Goal: Task Accomplishment & Management: Use online tool/utility

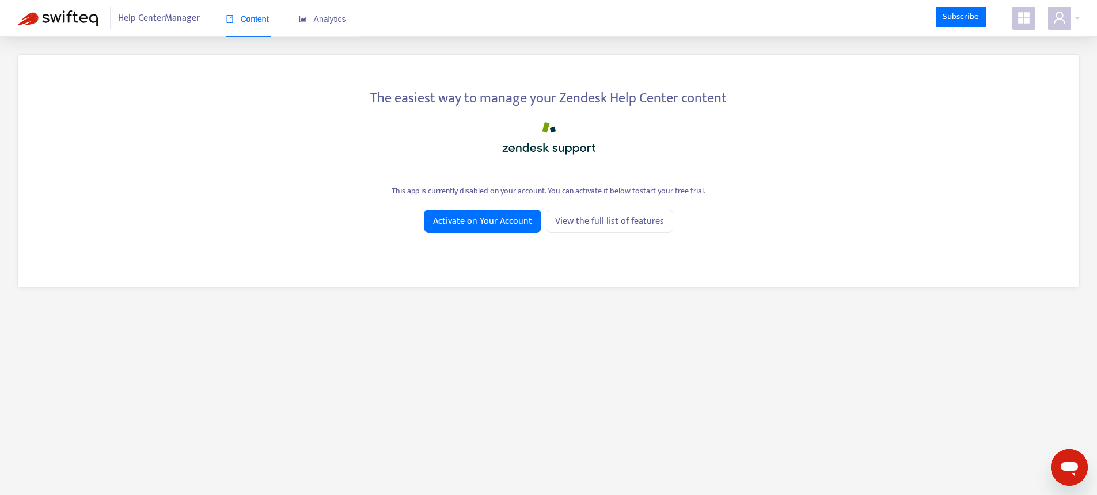
click at [1025, 21] on icon "appstore" at bounding box center [1024, 18] width 12 height 12
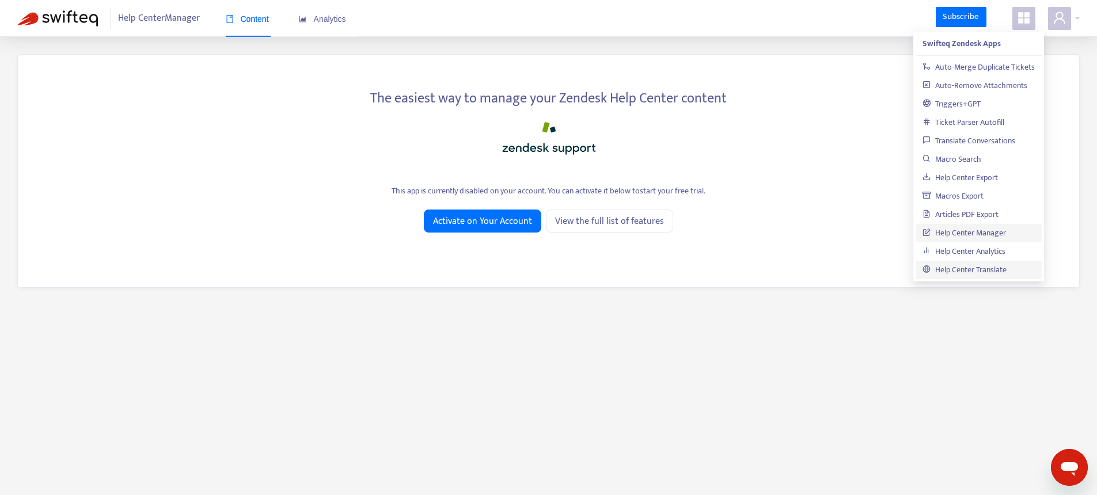
click at [960, 276] on link "Help Center Translate" at bounding box center [964, 269] width 84 height 13
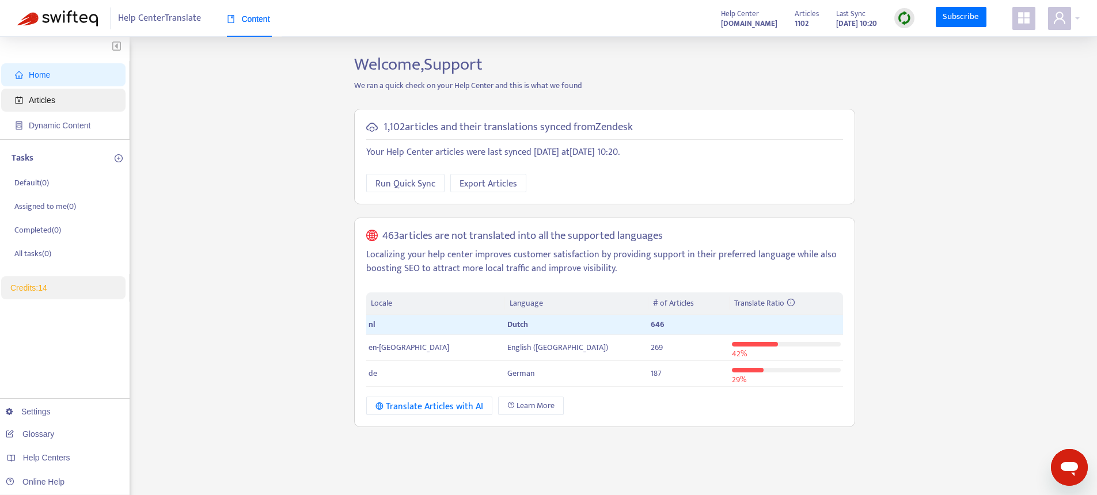
click at [34, 94] on span "Articles" at bounding box center [65, 100] width 101 height 23
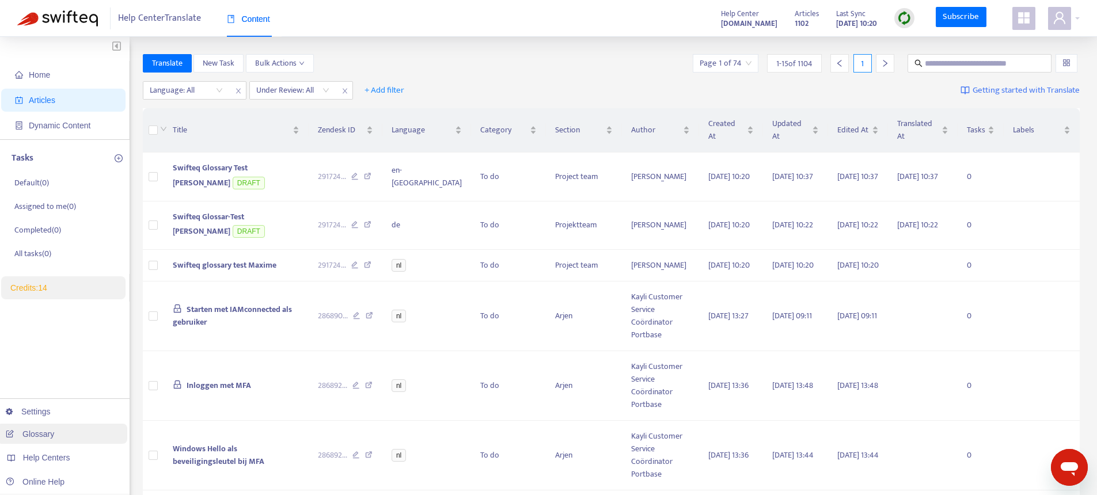
click at [45, 433] on link "Glossary" at bounding box center [30, 433] width 48 height 9
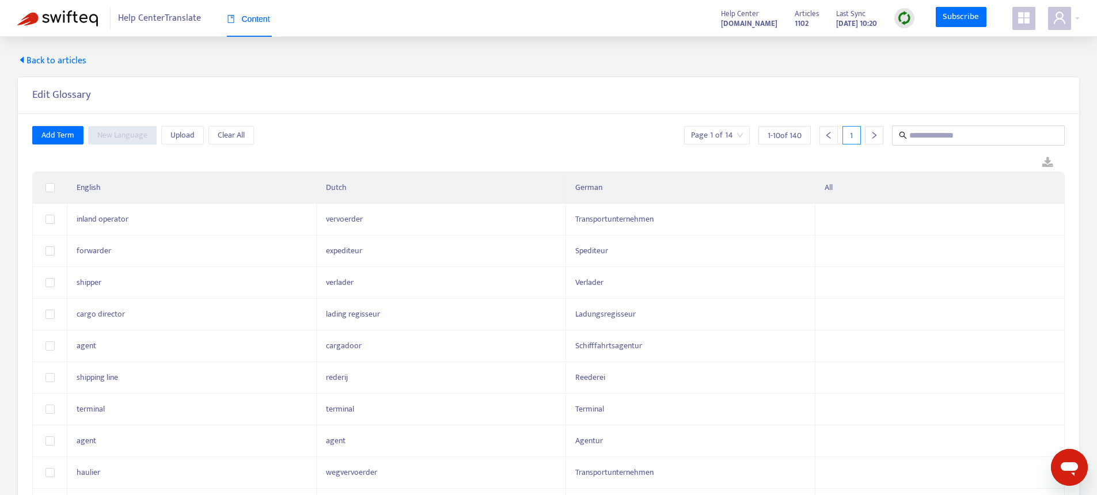
click at [92, 202] on th "English" at bounding box center [191, 188] width 249 height 32
click at [97, 193] on th "English" at bounding box center [191, 188] width 249 height 32
click at [45, 55] on span "Back to articles" at bounding box center [51, 61] width 69 height 14
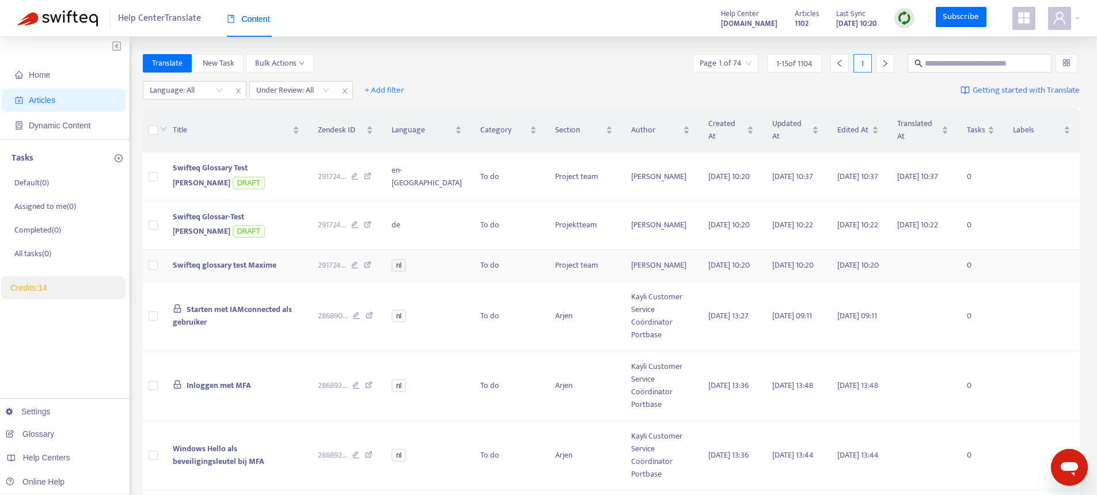
click at [235, 275] on td "Swifteq glossary test Maxime" at bounding box center [235, 266] width 145 height 32
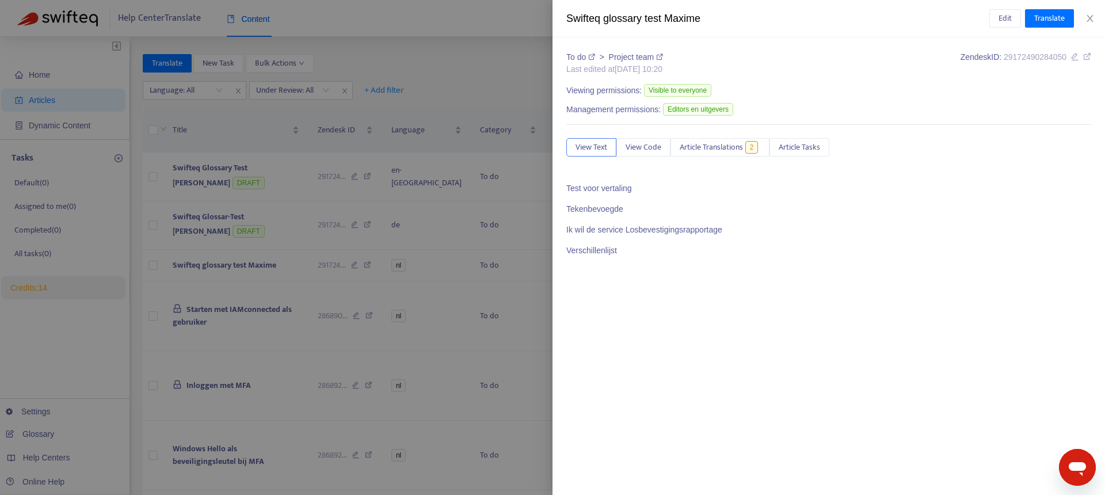
click at [404, 262] on div at bounding box center [552, 247] width 1105 height 495
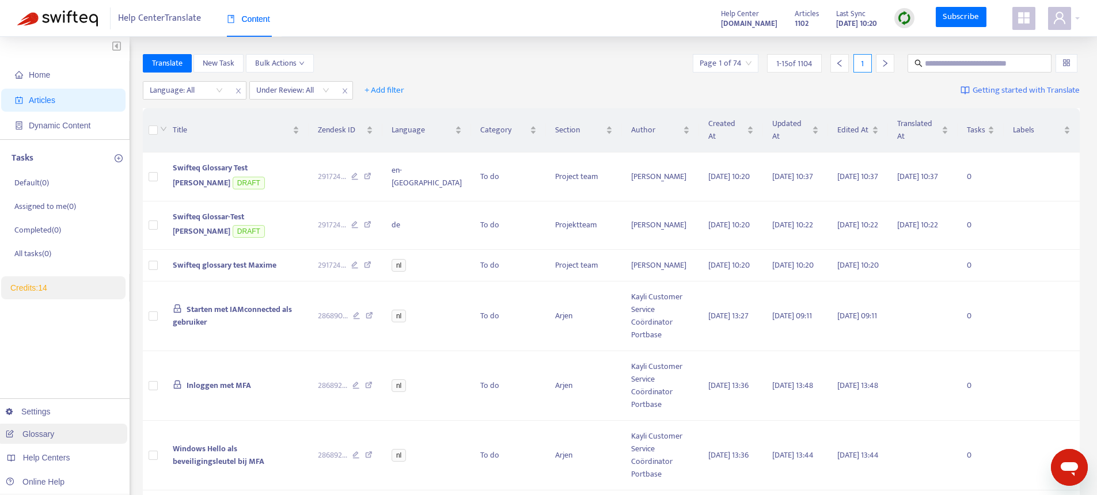
click at [39, 432] on link "Glossary" at bounding box center [30, 433] width 48 height 9
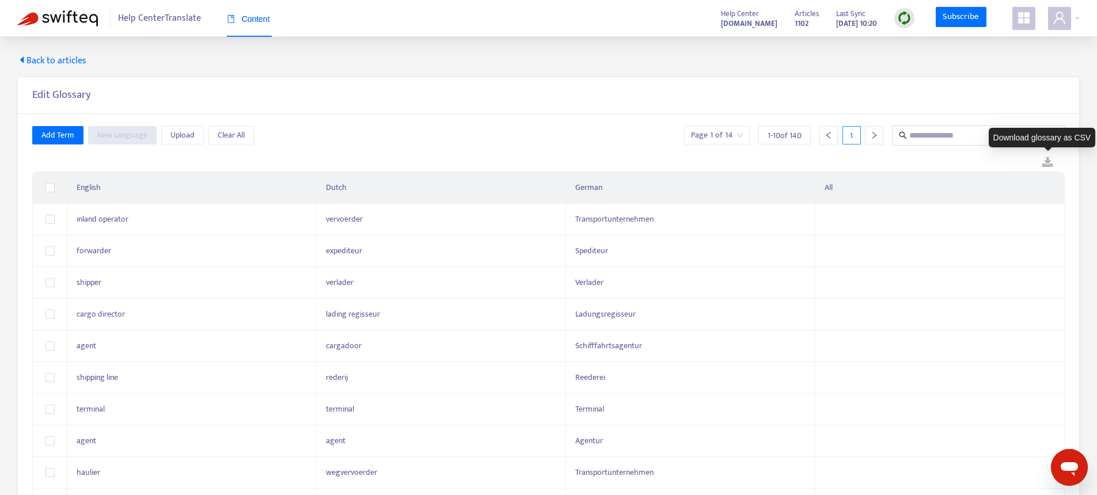
click at [1046, 158] on link at bounding box center [1047, 162] width 34 height 17
click at [77, 62] on span "Back to articles" at bounding box center [51, 61] width 69 height 14
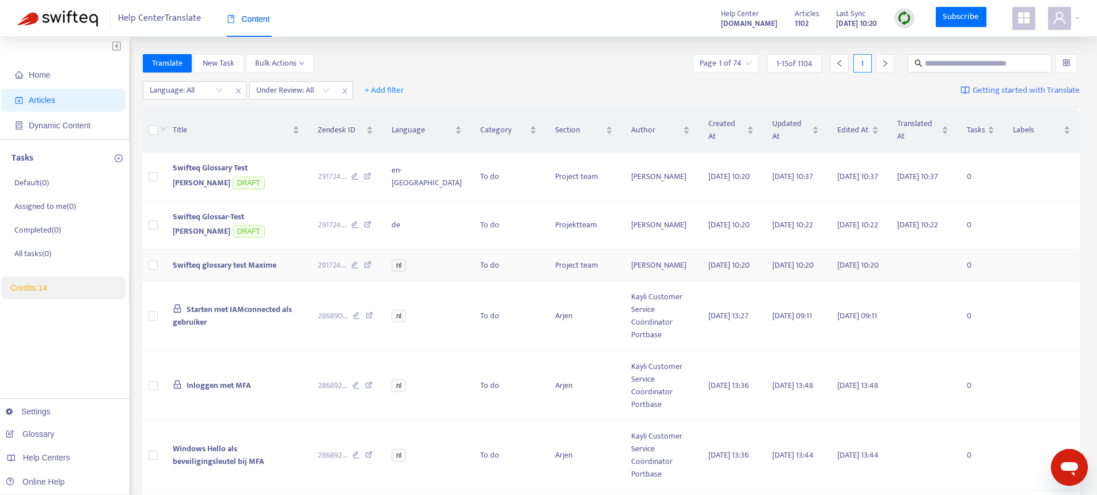
click at [237, 271] on span "Swifteq glossary test Maxime" at bounding box center [225, 264] width 104 height 13
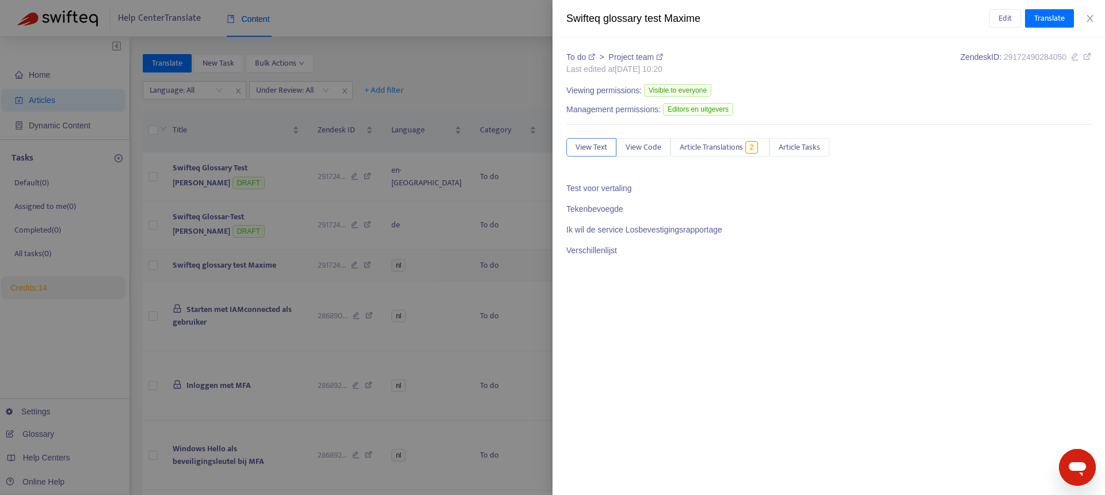
click at [237, 271] on div at bounding box center [552, 247] width 1105 height 495
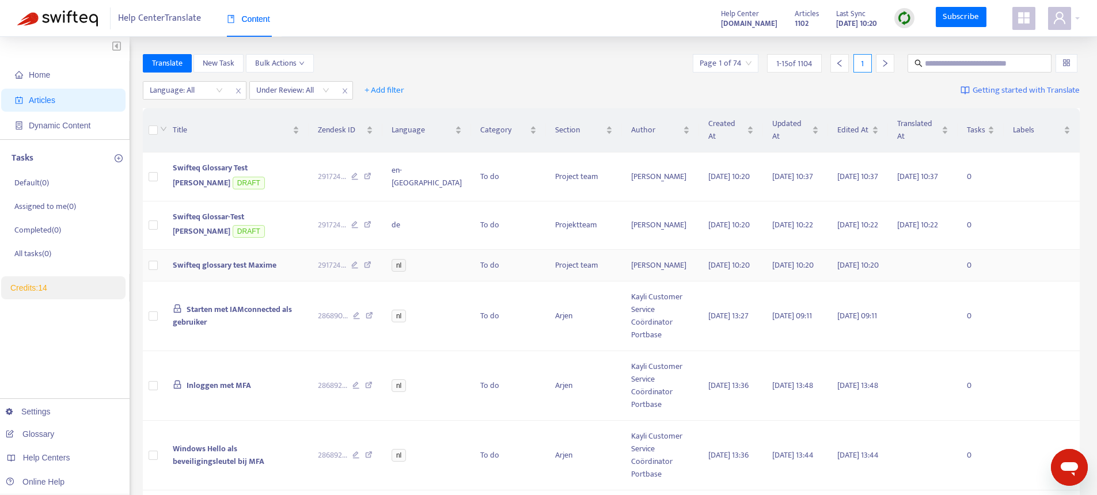
click at [214, 256] on td "Swifteq glossary test Maxime" at bounding box center [235, 266] width 145 height 32
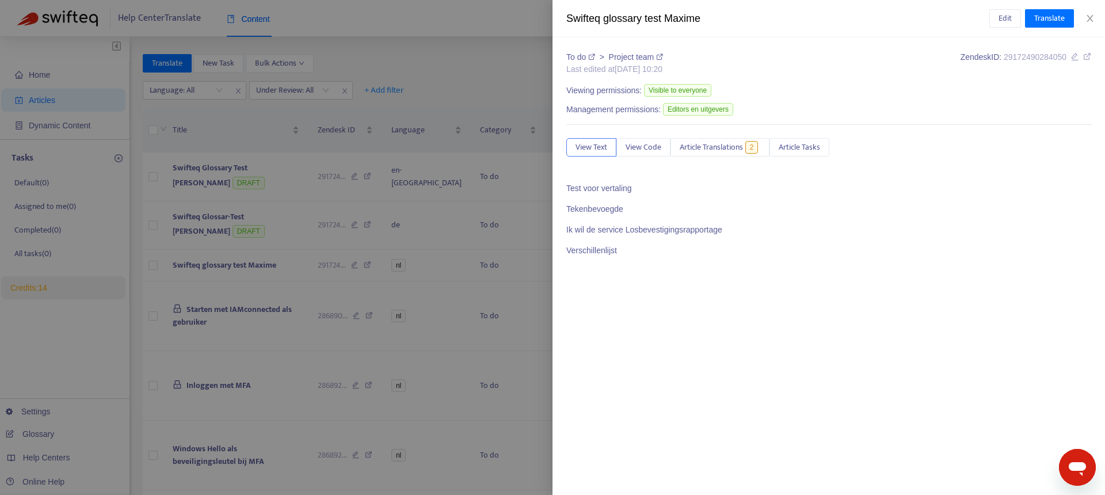
click at [578, 187] on p "Test voor vertaling" at bounding box center [828, 188] width 525 height 12
drag, startPoint x: 576, startPoint y: 186, endPoint x: 664, endPoint y: 258, distance: 113.7
click at [674, 254] on span "Test voor vertaling Tekenbevoegde Ik wil de service Losbevestigingsrapportage V…" at bounding box center [828, 229] width 525 height 95
click at [660, 258] on span "Test voor vertaling Tekenbevoegde Ik wil de service Losbevestigingsrapportage V…" at bounding box center [828, 229] width 525 height 95
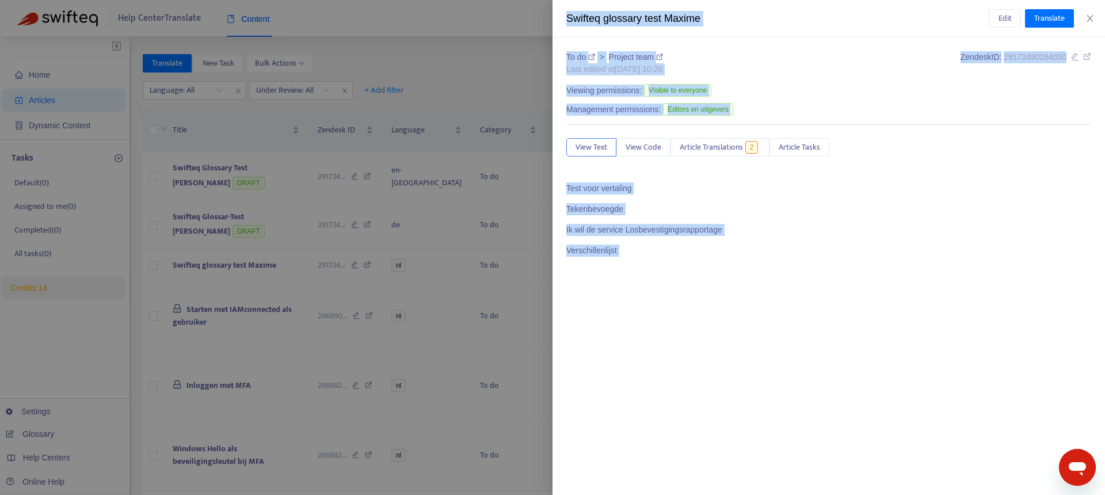
drag, startPoint x: 658, startPoint y: 257, endPoint x: 547, endPoint y: 186, distance: 132.2
click at [547, 186] on div "Swifteq glossary test Maxime Edit Translate To do > Project team Last edited at…" at bounding box center [552, 247] width 1105 height 495
click at [571, 184] on p "Test voor vertaling" at bounding box center [828, 188] width 525 height 12
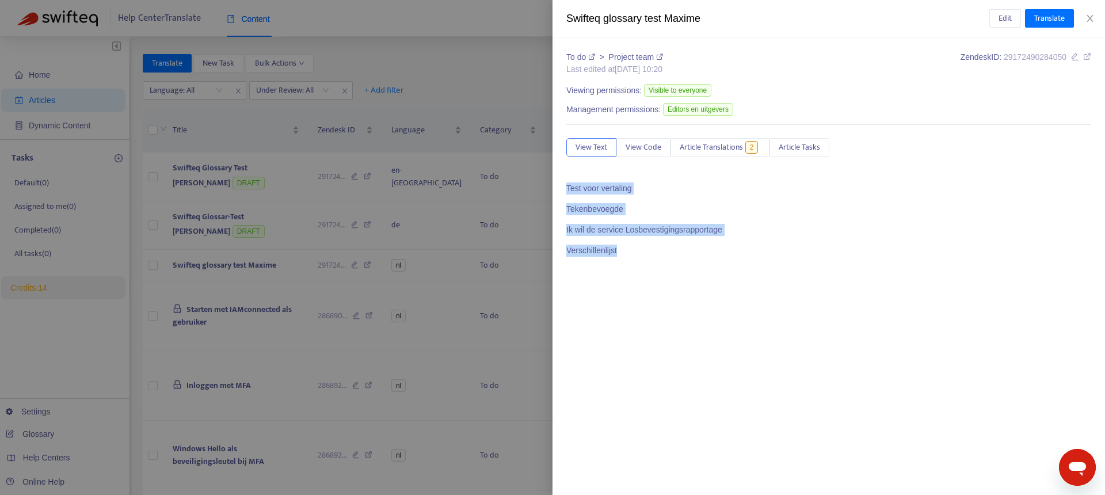
drag, startPoint x: 571, startPoint y: 184, endPoint x: 644, endPoint y: 243, distance: 94.1
click at [644, 243] on span "Test voor vertaling Tekenbevoegde Ik wil de service Losbevestigingsrapportage V…" at bounding box center [828, 229] width 525 height 95
copy span "Test voor vertaling Tekenbevoegde Ik wil de service Losbevestigingsrapportage V…"
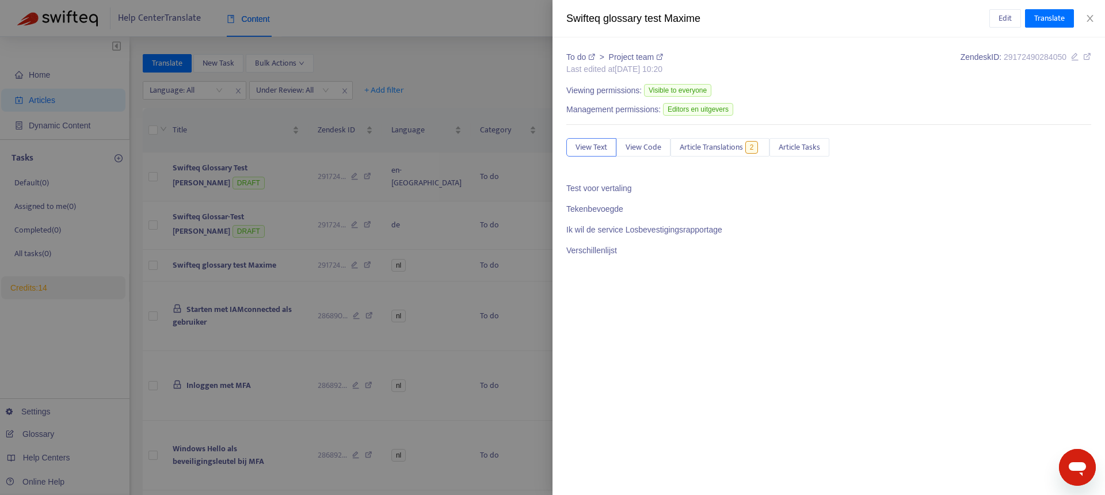
click at [259, 169] on div at bounding box center [552, 247] width 1105 height 495
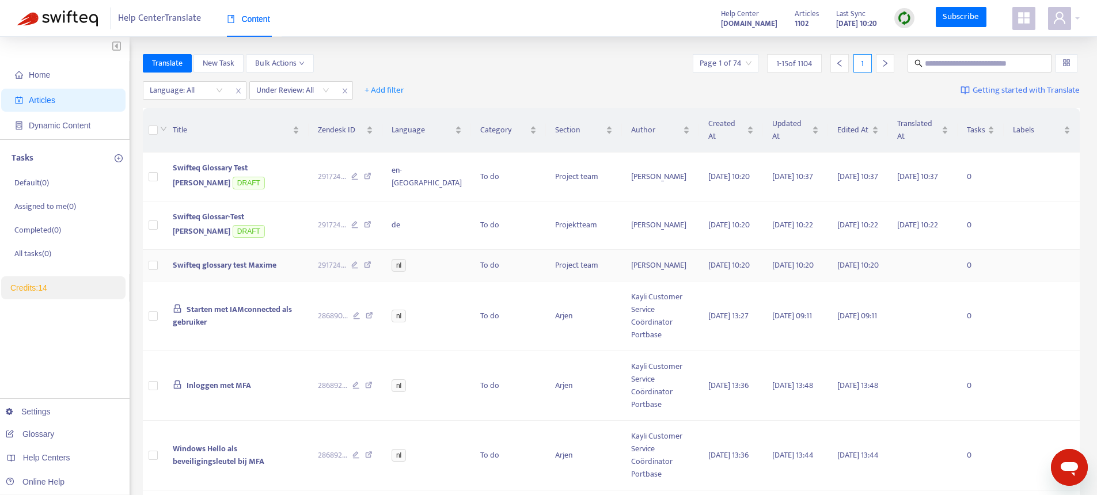
click at [205, 263] on span "Swifteq glossary test Maxime" at bounding box center [225, 264] width 104 height 13
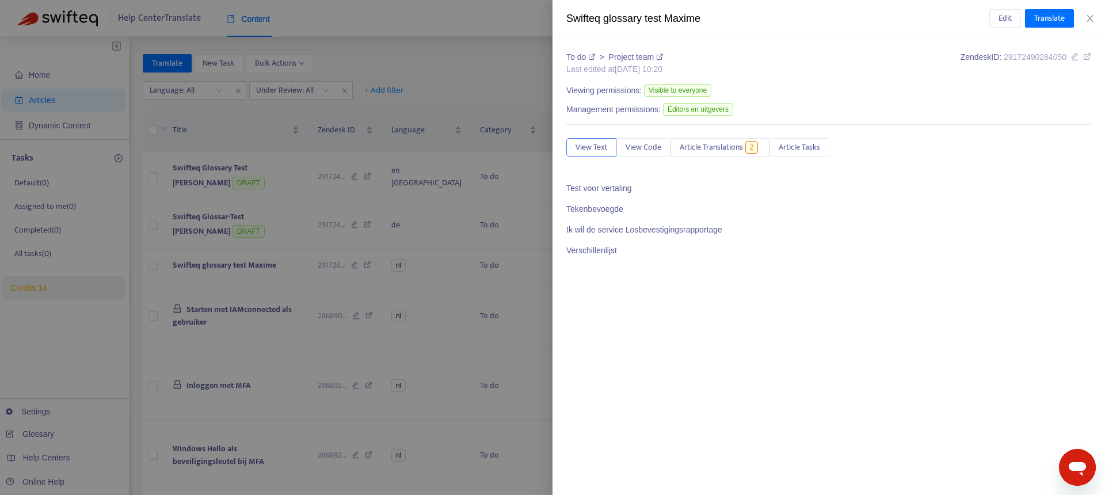
click at [577, 18] on div "Swifteq glossary test Maxime" at bounding box center [777, 19] width 423 height 16
drag, startPoint x: 577, startPoint y: 18, endPoint x: 655, endPoint y: 21, distance: 77.8
click at [655, 21] on div "Swifteq glossary test Maxime" at bounding box center [777, 19] width 423 height 16
copy div "Swifteq glossary test"
click at [276, 195] on div at bounding box center [552, 247] width 1105 height 495
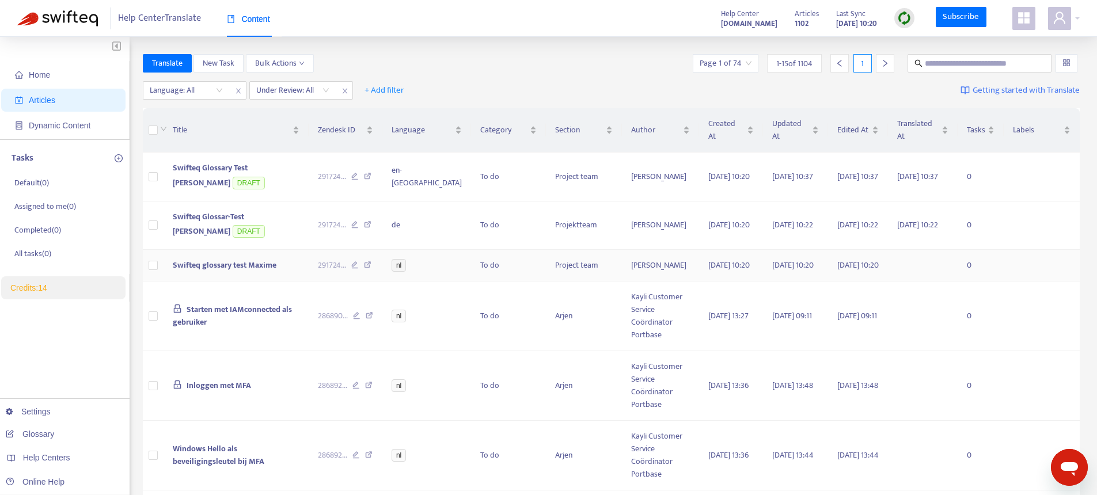
click at [207, 266] on span "Swifteq glossary test Maxime" at bounding box center [225, 264] width 104 height 13
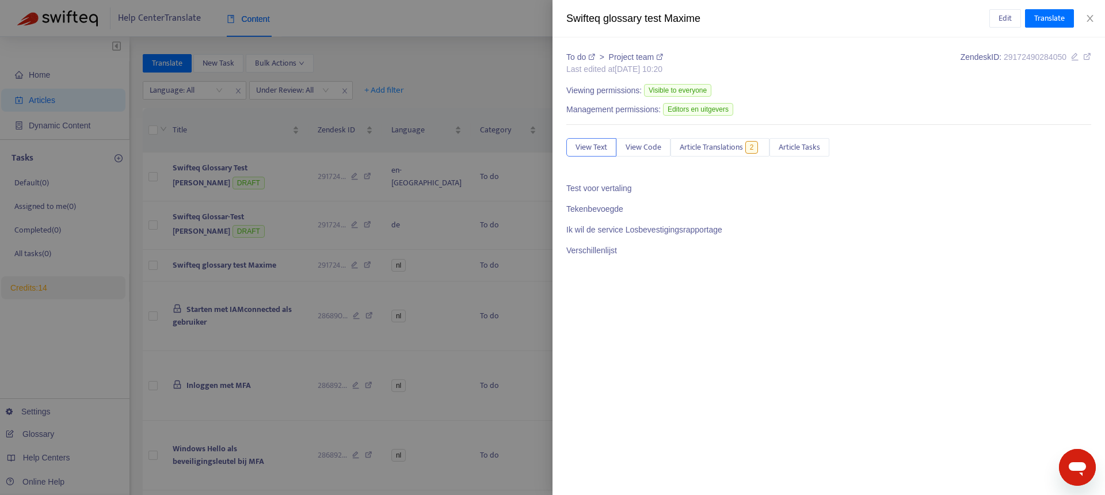
click at [250, 181] on div at bounding box center [552, 247] width 1105 height 495
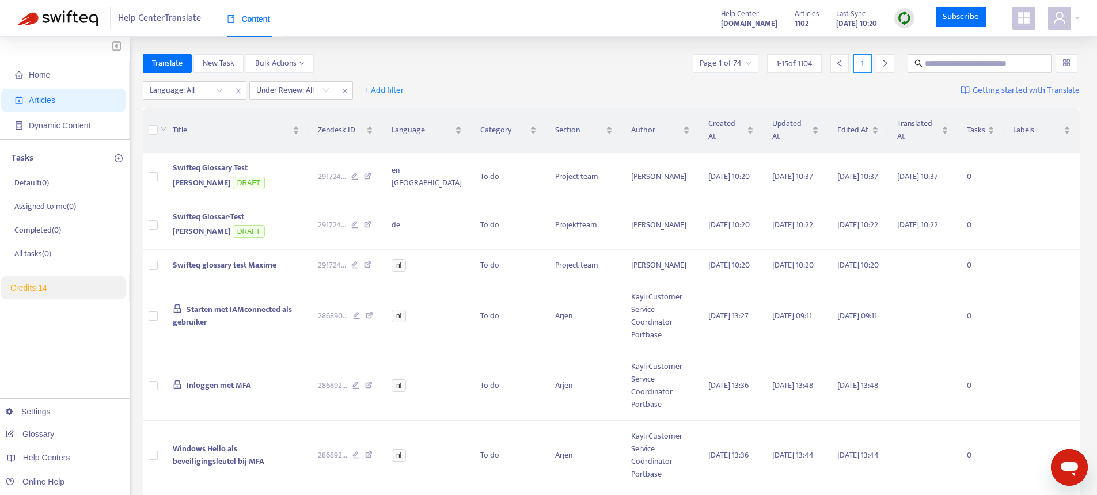
click at [250, 181] on td "Swifteq Glossary Test Maxime DRAFT" at bounding box center [235, 177] width 145 height 49
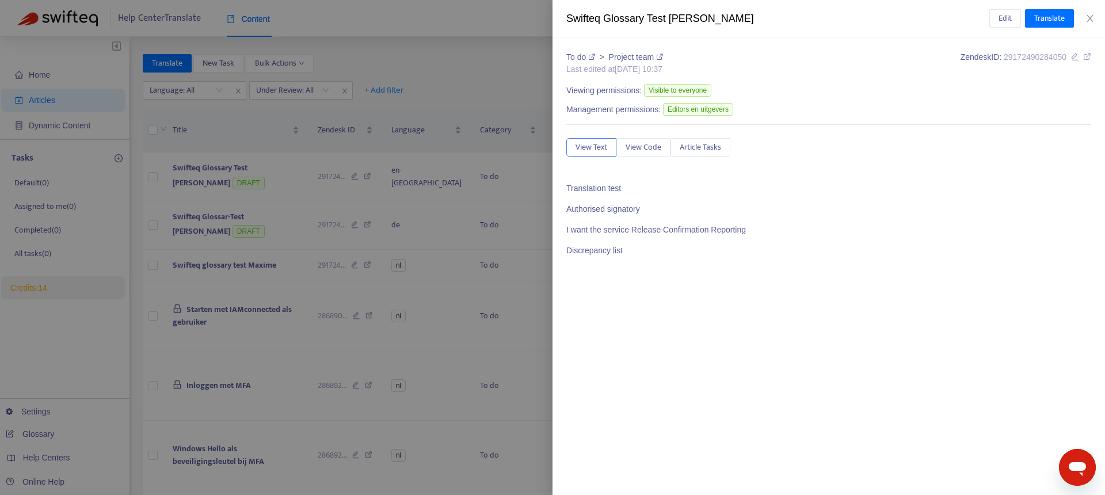
click at [250, 181] on div at bounding box center [552, 247] width 1105 height 495
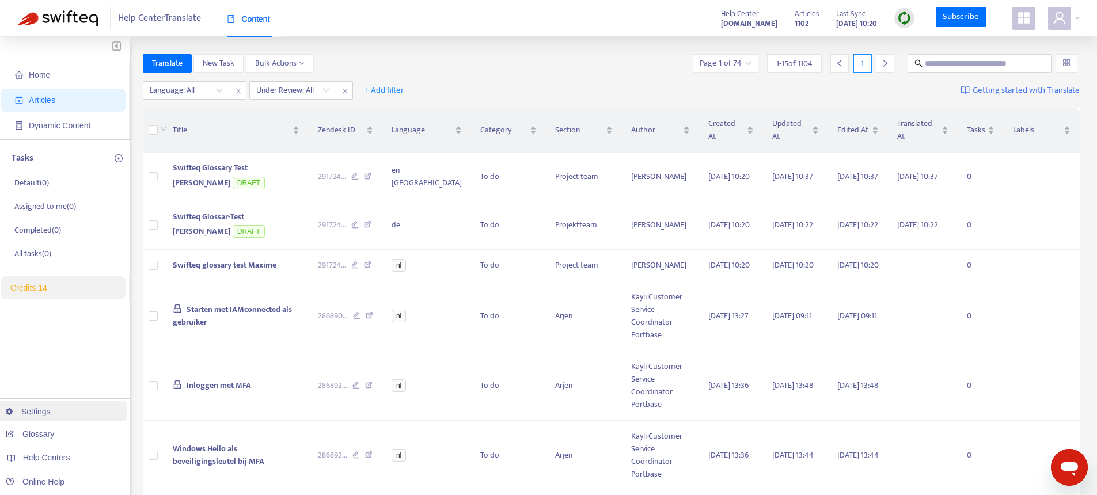
click at [28, 409] on link "Settings" at bounding box center [28, 411] width 45 height 9
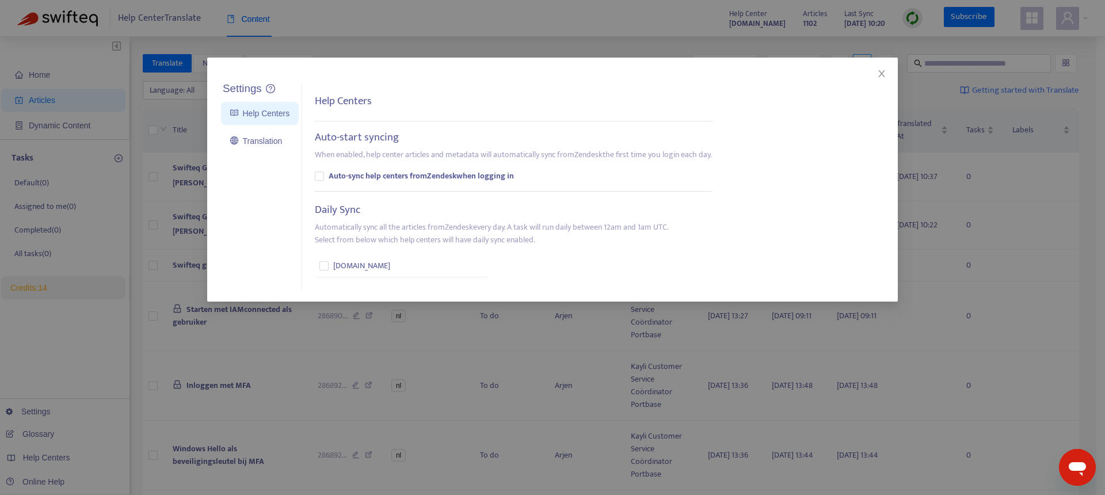
click at [56, 431] on div "Settings Help Centers Translation Settings Help Centers Auto-start syncing When…" at bounding box center [552, 247] width 1105 height 495
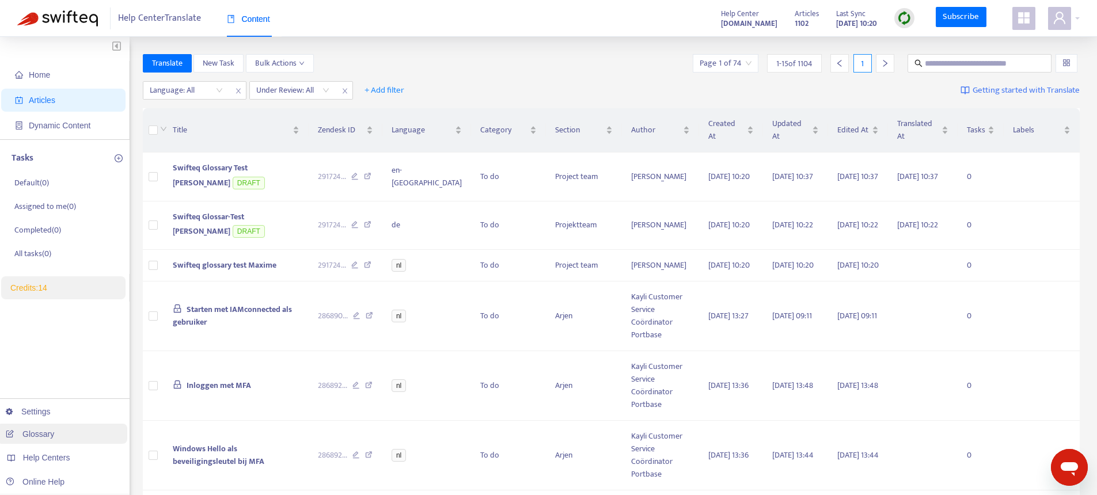
click at [34, 432] on link "Glossary" at bounding box center [30, 433] width 48 height 9
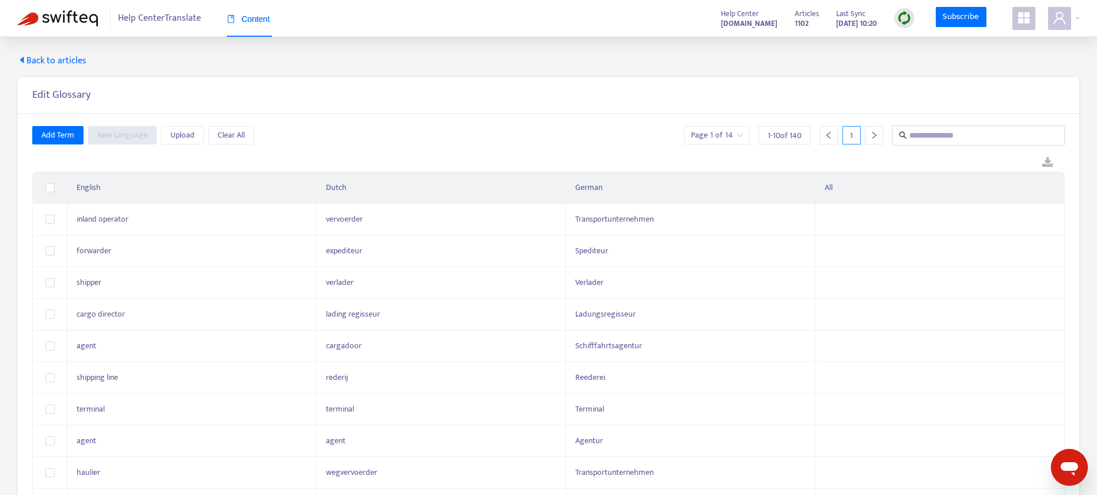
click at [73, 64] on span "Back to articles" at bounding box center [51, 61] width 69 height 14
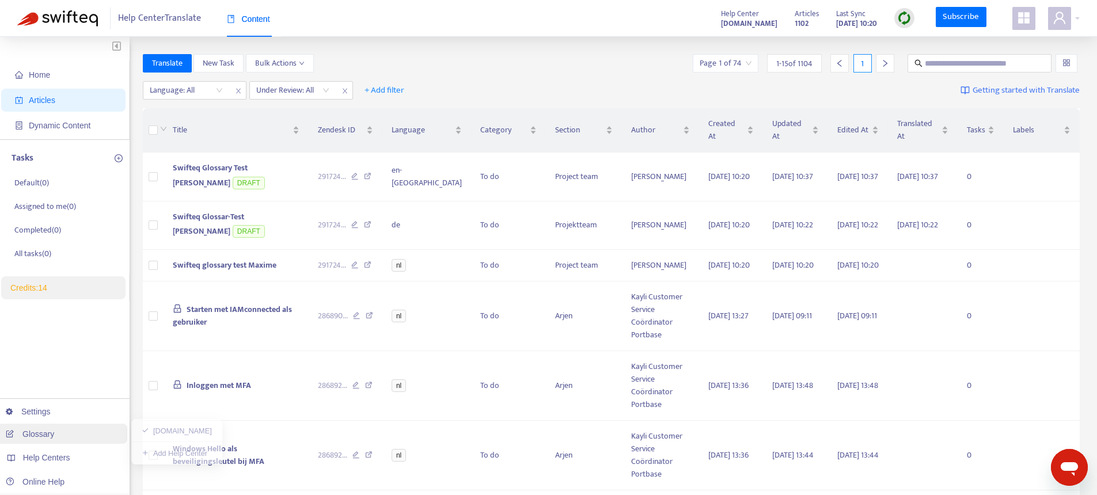
click at [40, 432] on link "Glossary" at bounding box center [30, 433] width 48 height 9
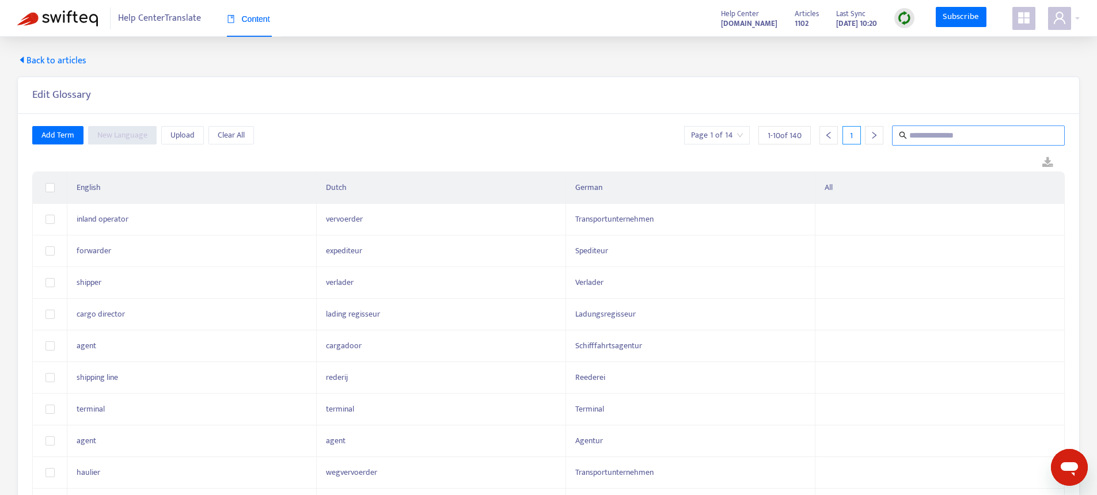
click at [954, 137] on input "text" at bounding box center [978, 135] width 139 height 14
paste input "**********"
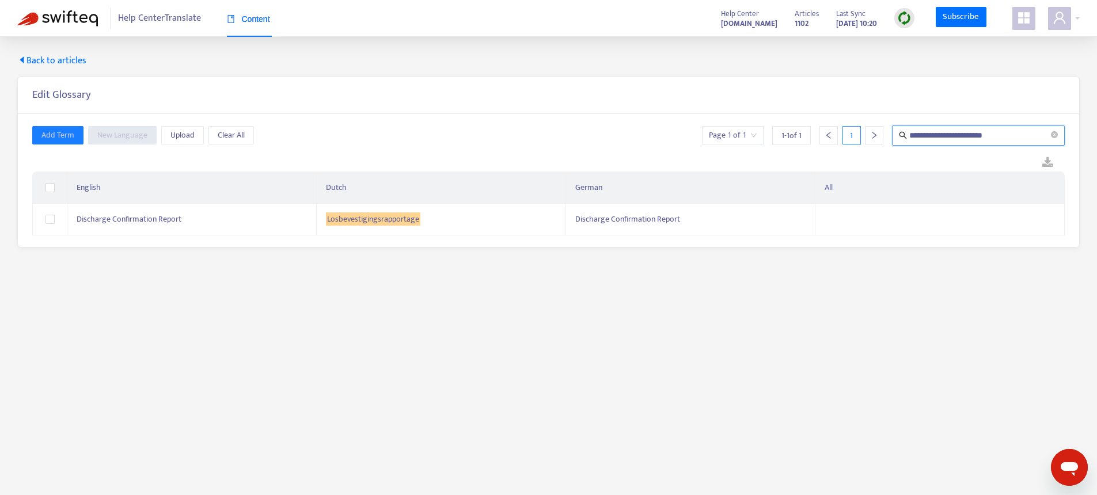
type input "**********"
click at [1054, 136] on icon "close-circle" at bounding box center [1053, 134] width 7 height 7
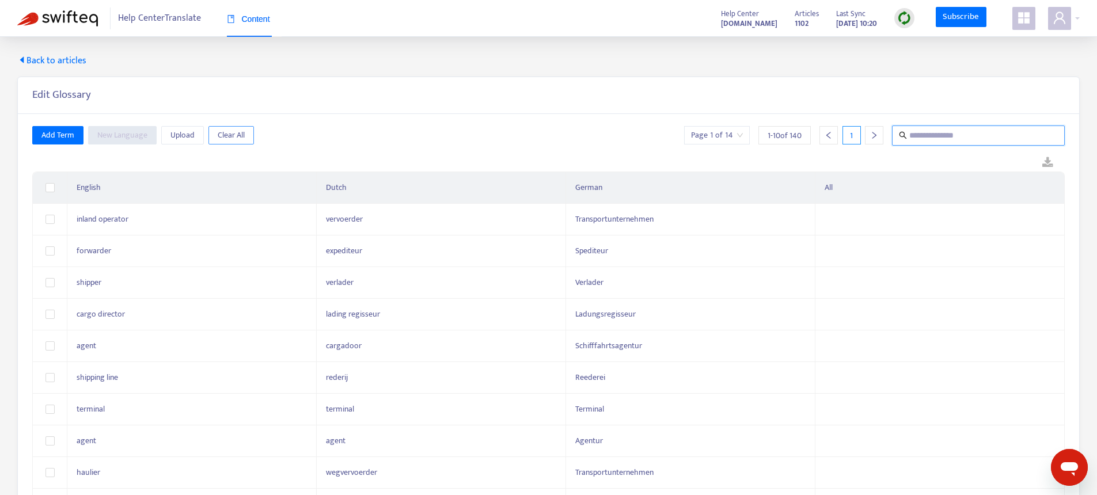
click at [232, 138] on span "Clear All" at bounding box center [231, 135] width 27 height 13
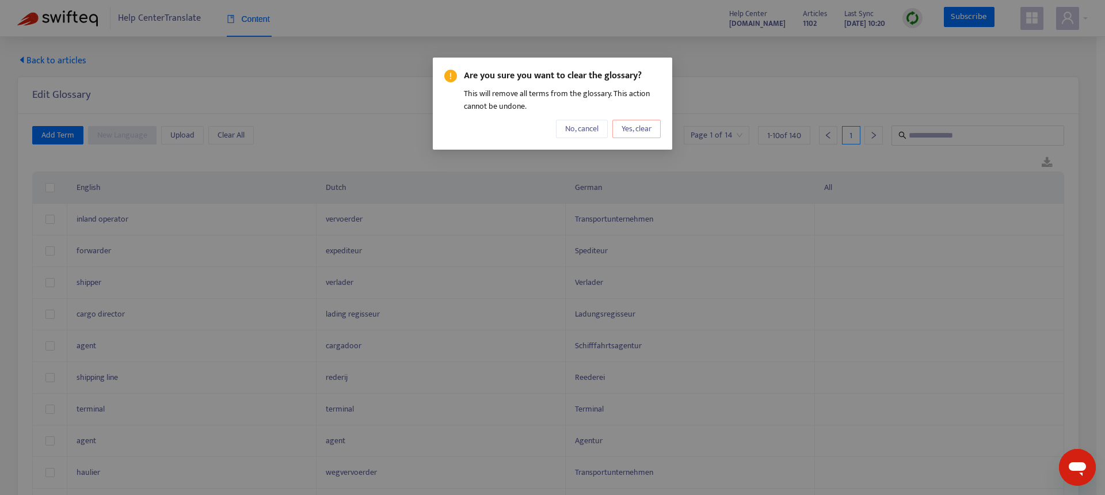
click at [628, 135] on button "Yes, clear" at bounding box center [636, 129] width 48 height 18
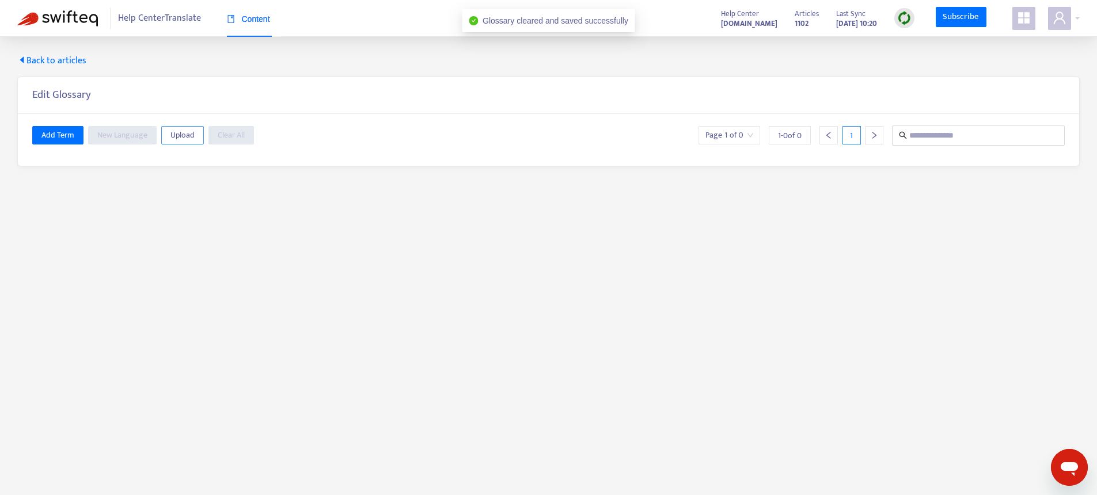
click at [181, 134] on span "Upload" at bounding box center [182, 135] width 24 height 13
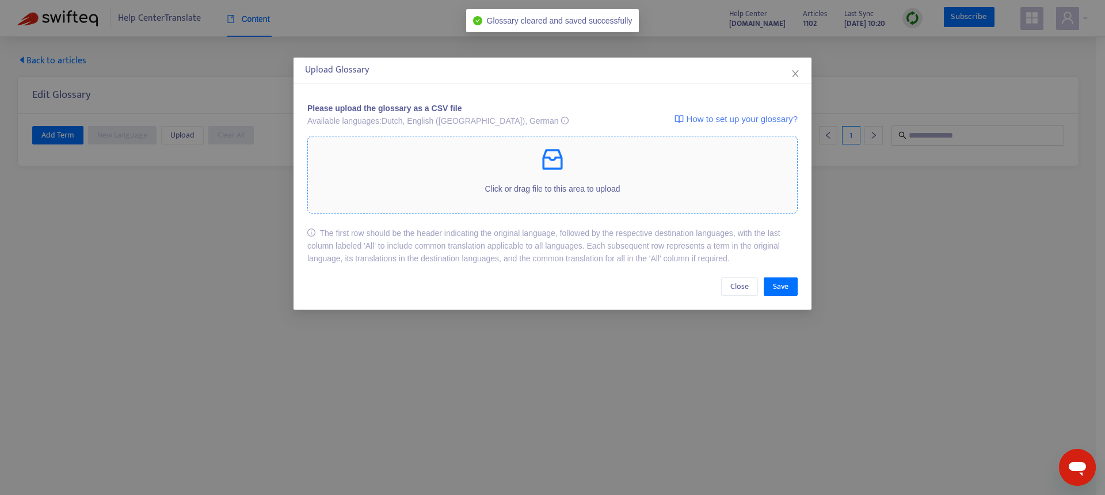
click at [403, 169] on p at bounding box center [552, 160] width 489 height 28
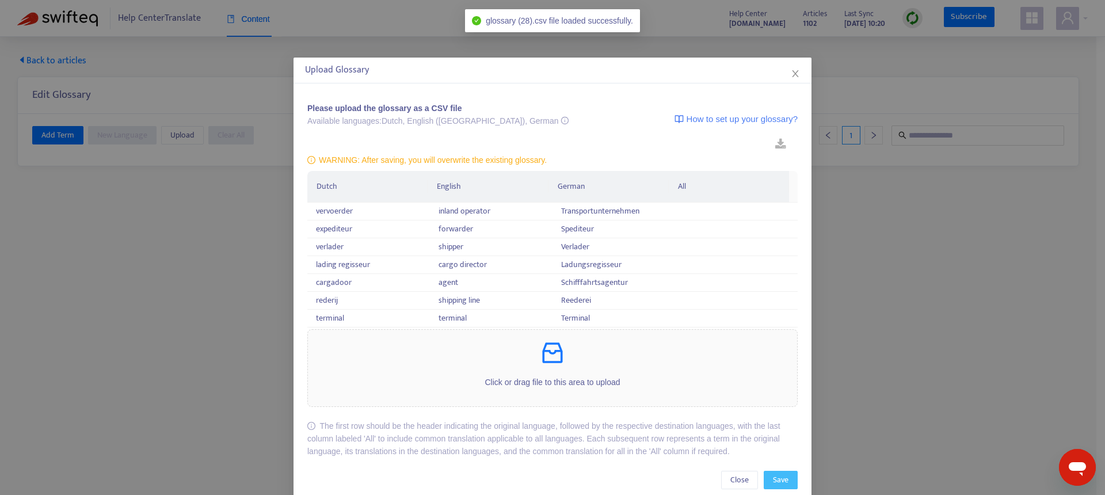
click at [772, 487] on button "Save" at bounding box center [781, 480] width 34 height 18
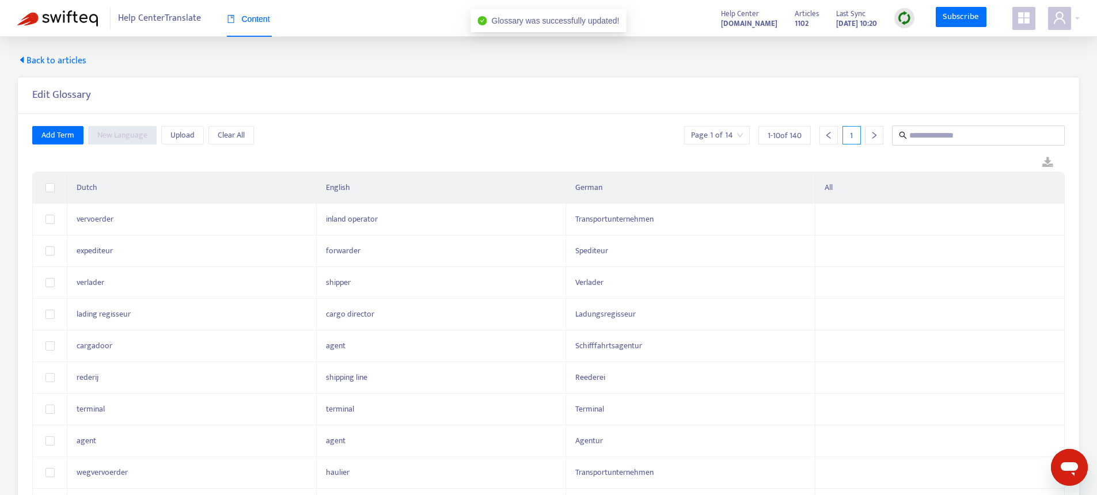
click at [62, 63] on span "Back to articles" at bounding box center [51, 61] width 69 height 14
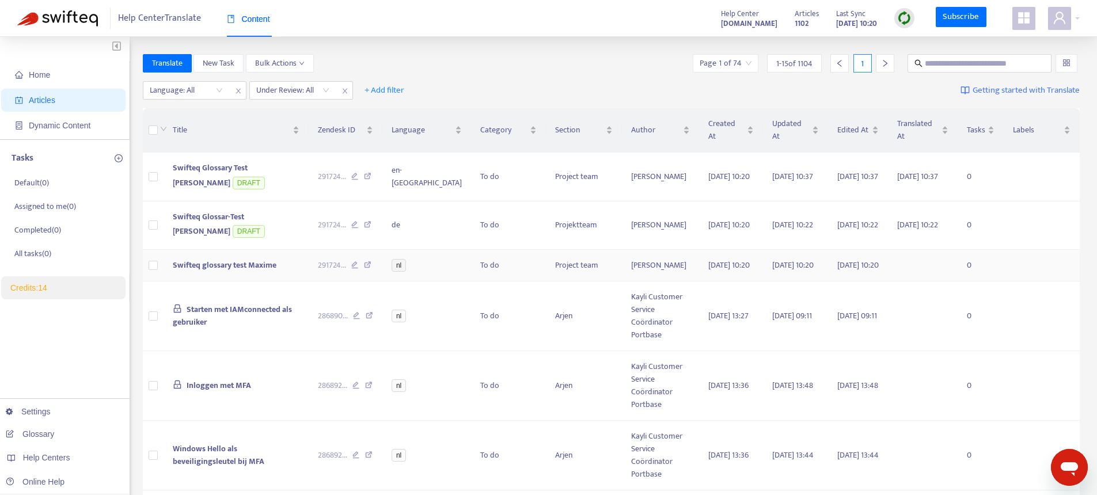
click at [239, 267] on span "Swifteq glossary test Maxime" at bounding box center [225, 264] width 104 height 13
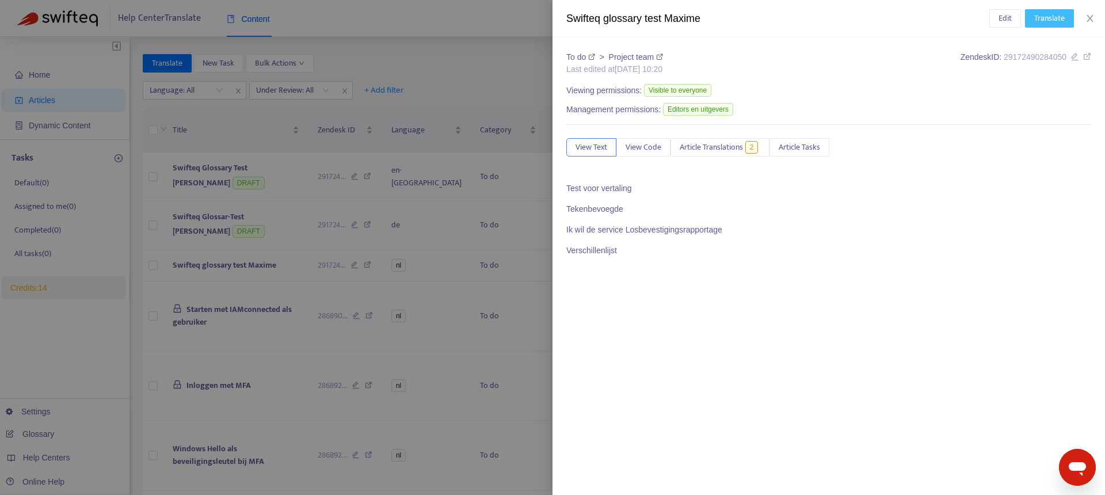
click at [1054, 24] on span "Translate" at bounding box center [1049, 18] width 31 height 13
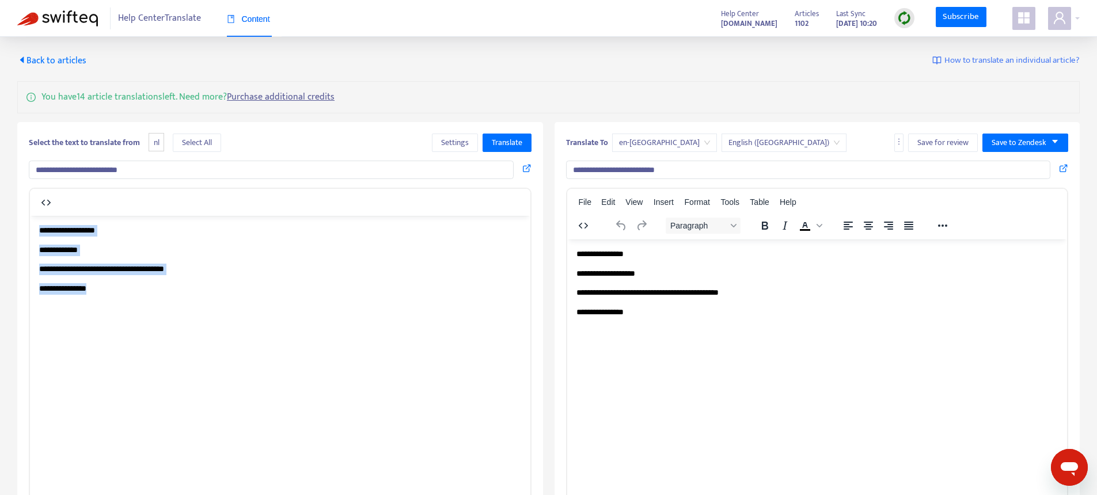
drag, startPoint x: 117, startPoint y: 291, endPoint x: 0, endPoint y: 214, distance: 140.8
click at [30, 215] on html "**********" at bounding box center [280, 268] width 500 height 107
click at [515, 139] on span "Translate" at bounding box center [507, 142] width 31 height 13
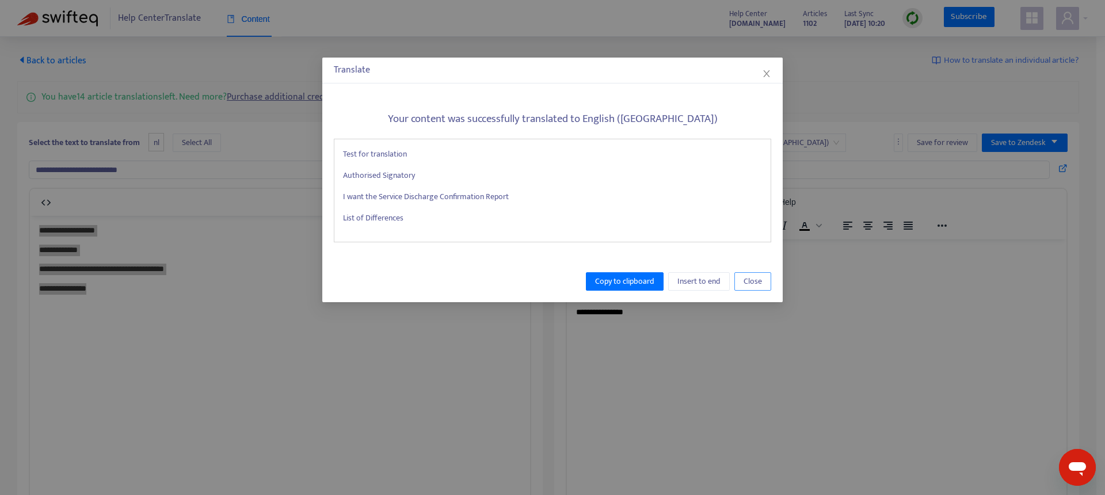
click at [769, 273] on button "Close" at bounding box center [752, 281] width 37 height 18
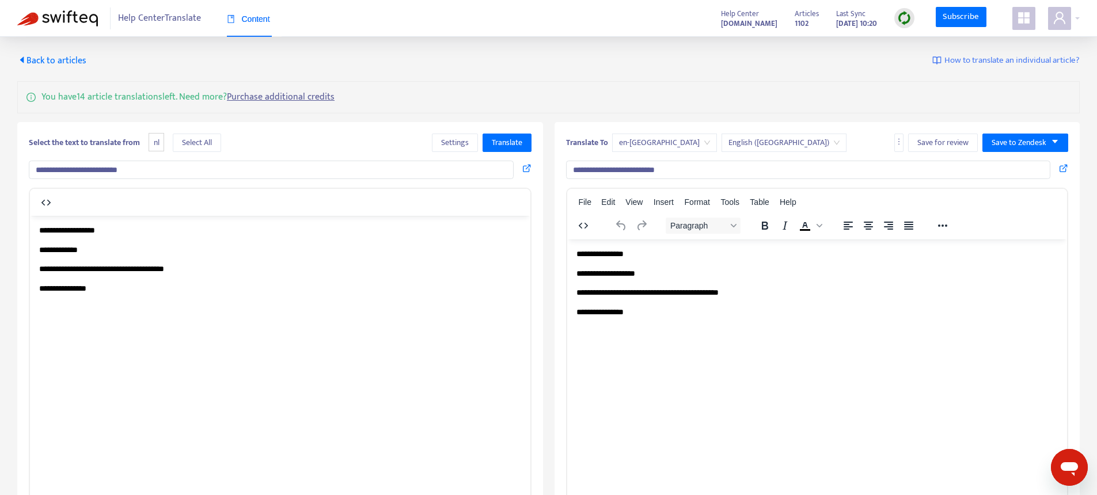
click at [57, 59] on span "Back to articles" at bounding box center [51, 61] width 69 height 16
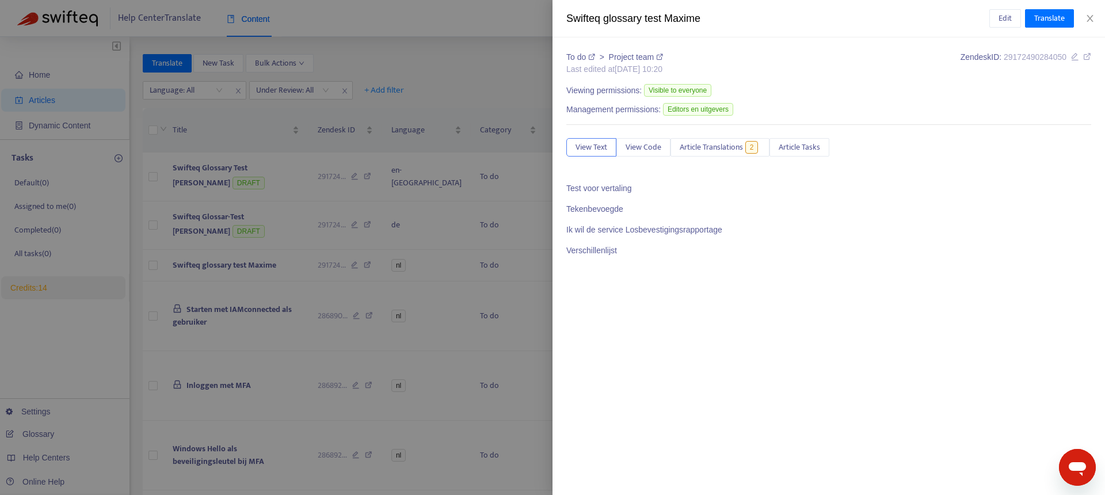
click at [429, 62] on div at bounding box center [552, 247] width 1105 height 495
